Goal: Information Seeking & Learning: Find specific fact

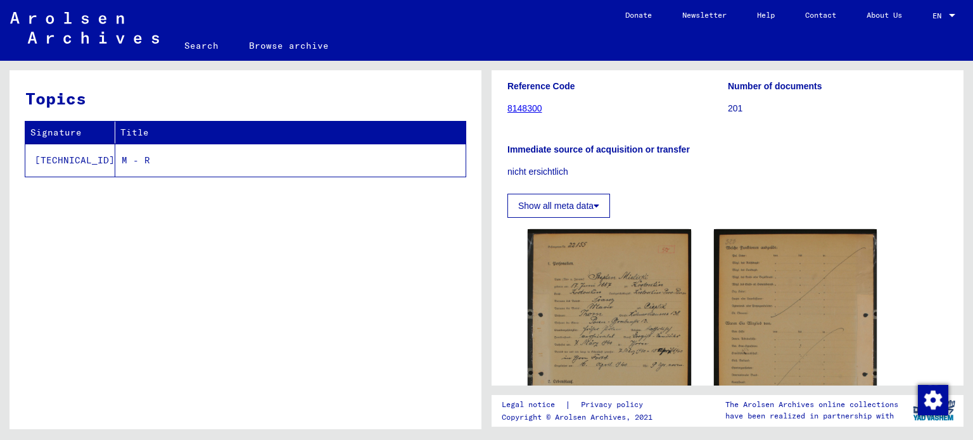
scroll to position [127, 0]
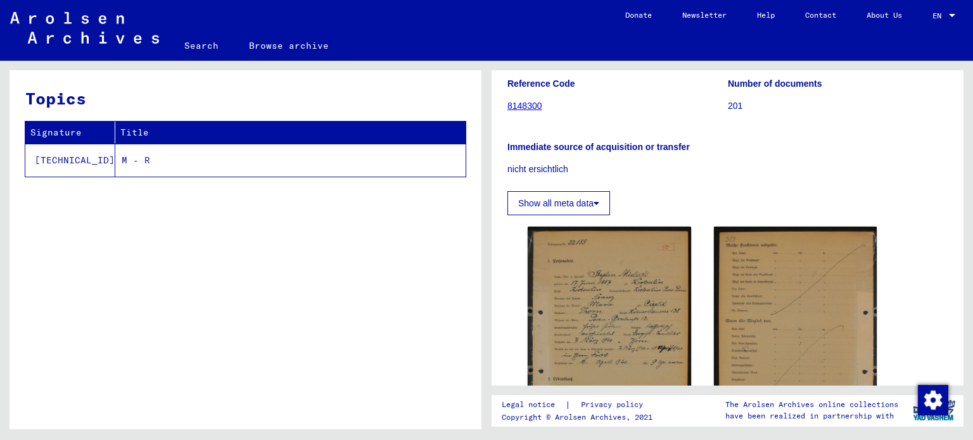
click at [544, 215] on button "Show all meta data" at bounding box center [558, 203] width 103 height 24
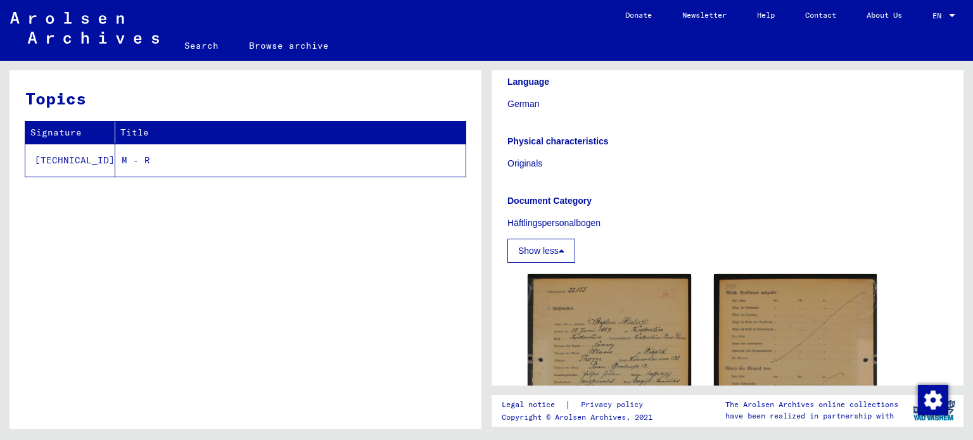
scroll to position [317, 0]
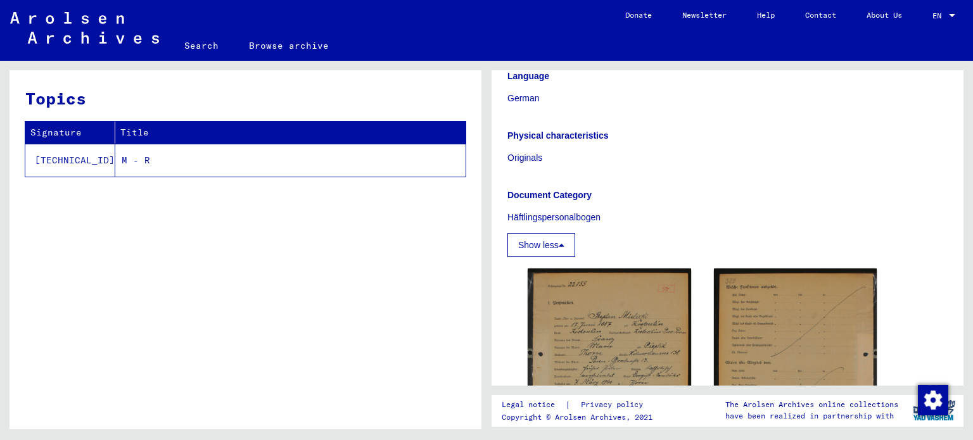
click at [65, 158] on td "[TECHNICAL_ID]" at bounding box center [70, 160] width 90 height 33
click at [58, 158] on td "[TECHNICAL_ID]" at bounding box center [70, 160] width 90 height 33
drag, startPoint x: 29, startPoint y: 162, endPoint x: 78, endPoint y: 165, distance: 49.5
click at [78, 165] on td "[TECHNICAL_ID]" at bounding box center [70, 160] width 90 height 33
copy td "[TECHNICAL_ID]"
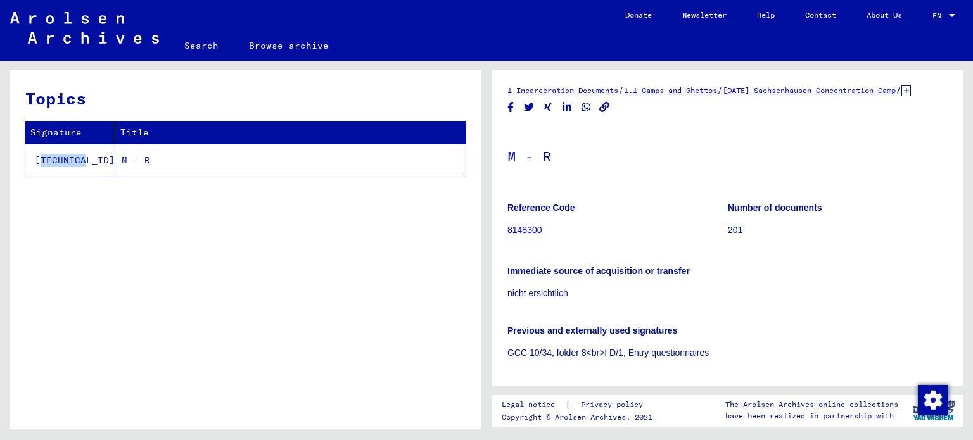
scroll to position [0, 0]
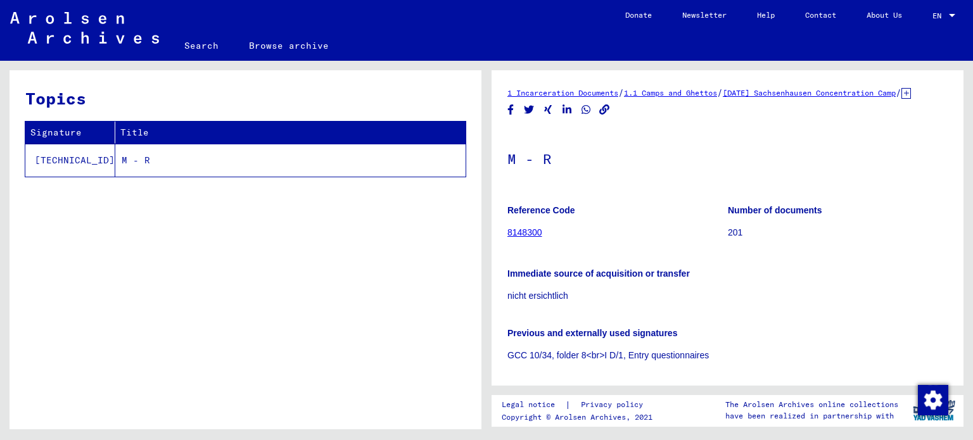
click at [855, 217] on p "Number of documents" at bounding box center [838, 210] width 220 height 13
click at [667, 93] on link "1.1 Camps and Ghettos" at bounding box center [670, 93] width 93 height 10
click at [669, 93] on link "1.1 Camps and Ghettos" at bounding box center [670, 93] width 93 height 10
